Goal: Task Accomplishment & Management: Use online tool/utility

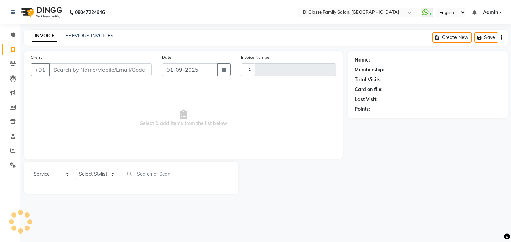
select select "service"
type input "2786"
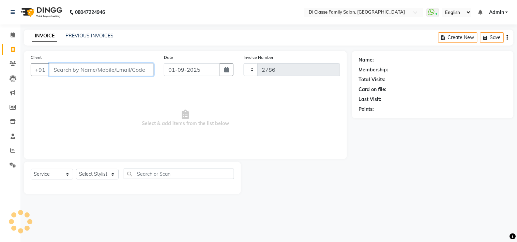
select select "4704"
click at [118, 70] on input "Client" at bounding box center [101, 69] width 105 height 13
click at [101, 73] on input "Client" at bounding box center [101, 69] width 105 height 13
type input "9619961321"
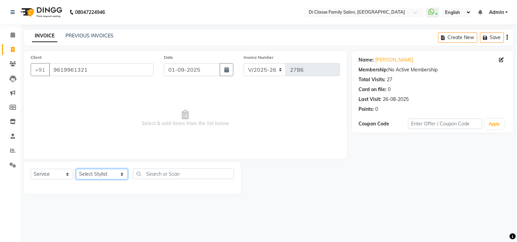
click at [101, 176] on select "Select Stylist [PERSON_NAME] [PERSON_NAME] [PERSON_NAME] Front Desk Javed [PERS…" at bounding box center [102, 174] width 52 height 11
select select "87852"
click at [76, 170] on select "Select Stylist [PERSON_NAME] [PERSON_NAME] [PERSON_NAME] Front Desk Javed [PERS…" at bounding box center [102, 174] width 52 height 11
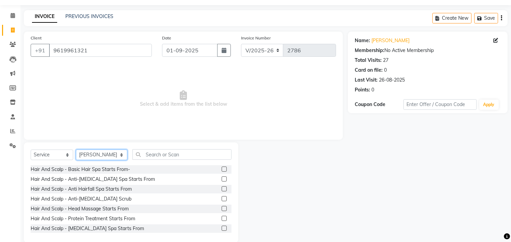
scroll to position [30, 0]
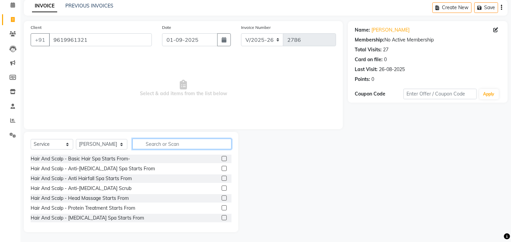
click at [176, 146] on input "text" at bounding box center [181, 144] width 99 height 11
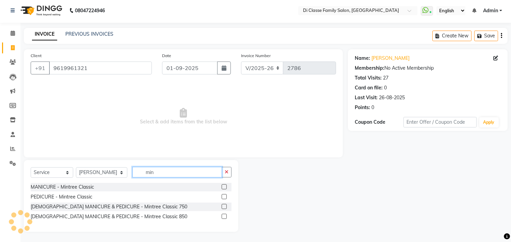
scroll to position [2, 0]
type input "mint"
click at [52, 203] on div "[DEMOGRAPHIC_DATA] MANICURE & PEDICURE - Mintree Classic 750" at bounding box center [131, 207] width 201 height 9
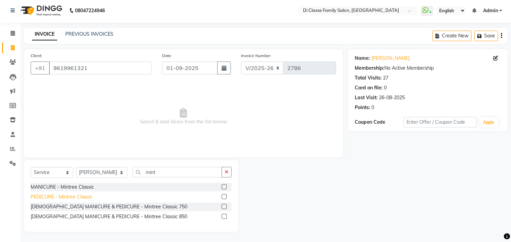
click at [61, 197] on div "PEDICURE - Mintree Classic" at bounding box center [62, 197] width 62 height 7
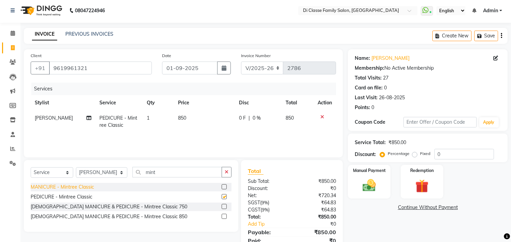
checkbox input "false"
click at [258, 131] on td "0 F | 0 %" at bounding box center [258, 122] width 47 height 22
select select "87852"
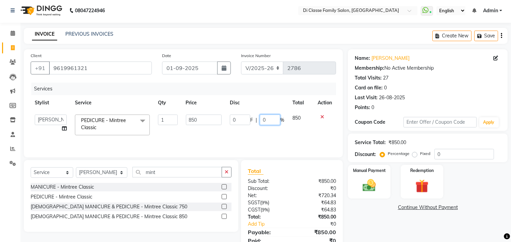
click at [276, 124] on input "0" at bounding box center [270, 120] width 20 height 11
type input "015"
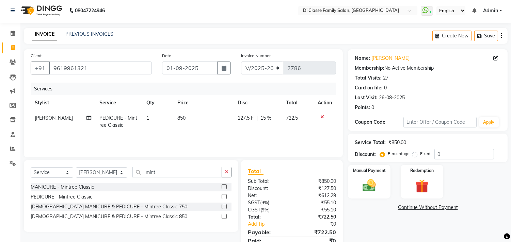
drag, startPoint x: 267, startPoint y: 131, endPoint x: 240, endPoint y: 125, distance: 27.7
click at [267, 131] on td "127.5 F | 15 %" at bounding box center [258, 122] width 48 height 22
select select "87852"
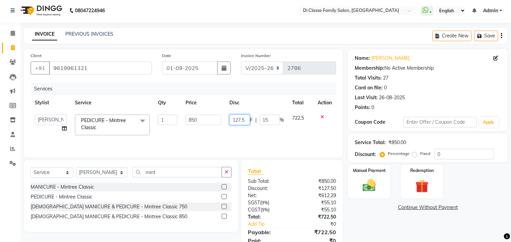
click at [247, 120] on input "127.5" at bounding box center [240, 120] width 20 height 11
type input "127"
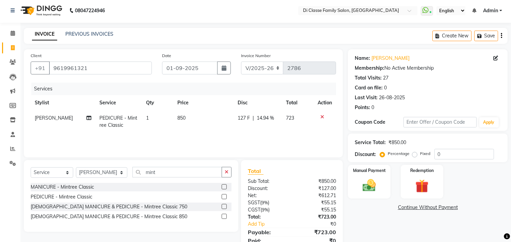
click at [245, 128] on td "127 F | 14.94 %" at bounding box center [258, 122] width 48 height 22
select select "87852"
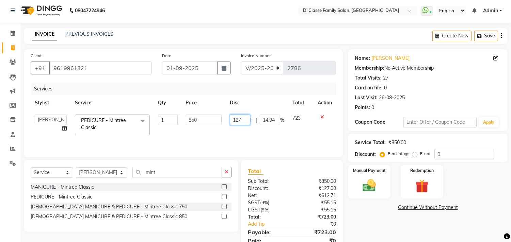
click at [246, 119] on input "127" at bounding box center [240, 120] width 20 height 11
type input "128"
click at [253, 138] on div "Services Stylist Service Qty Price Disc Total Action [PERSON_NAME] [PERSON_NAME…" at bounding box center [183, 117] width 305 height 68
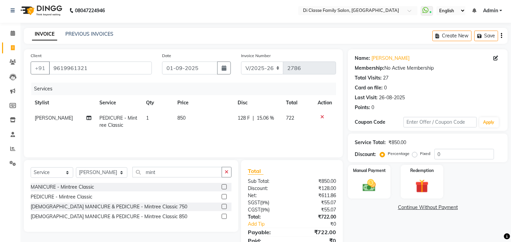
click at [379, 202] on div "Name: [PERSON_NAME] Membership: No Active Membership Total Visits: 27 Card on f…" at bounding box center [430, 154] width 165 height 211
click at [380, 187] on img at bounding box center [369, 186] width 22 height 16
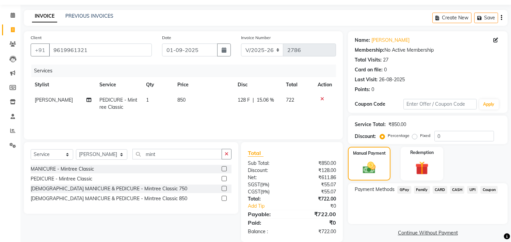
scroll to position [30, 0]
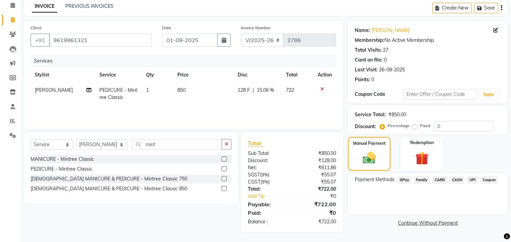
click at [475, 182] on span "UPI" at bounding box center [472, 180] width 11 height 8
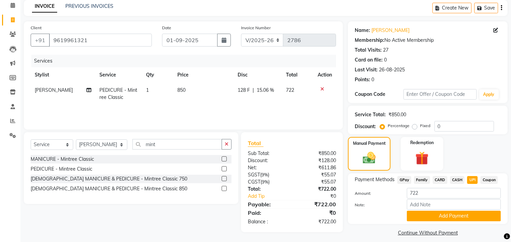
click at [463, 222] on div "Payment Methods GPay Family CARD CASH UPI Coupon Amount: 722 Note: Add Payment" at bounding box center [428, 199] width 160 height 51
click at [461, 216] on button "Add Payment" at bounding box center [454, 216] width 94 height 11
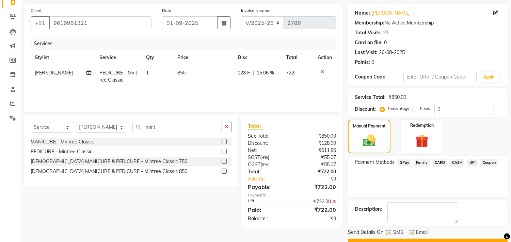
scroll to position [64, 0]
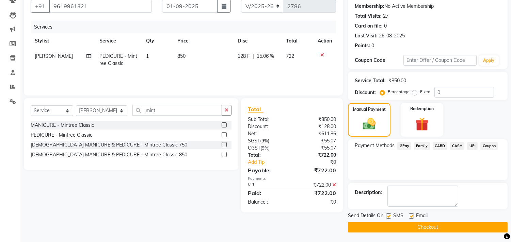
click at [453, 220] on div "Send Details On SMS Email" at bounding box center [428, 217] width 160 height 9
click at [450, 230] on button "Checkout" at bounding box center [428, 227] width 160 height 11
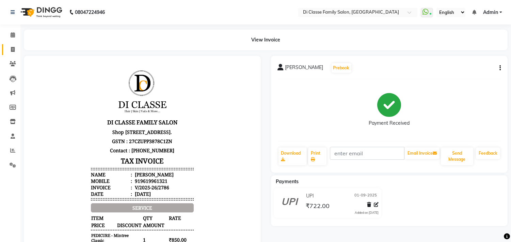
click at [5, 49] on link "Invoice" at bounding box center [10, 49] width 16 height 11
select select "4704"
select select "service"
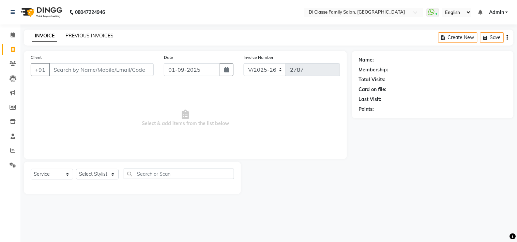
click at [67, 37] on link "PREVIOUS INVOICES" at bounding box center [89, 36] width 48 height 6
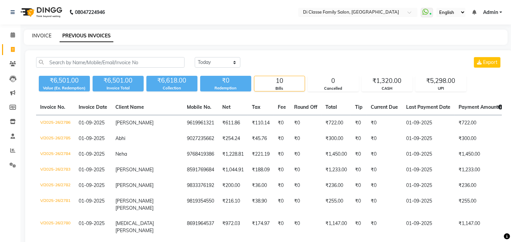
click at [45, 35] on link "INVOICE" at bounding box center [41, 36] width 19 height 6
select select "4704"
select select "service"
